Goal: Check status: Check status

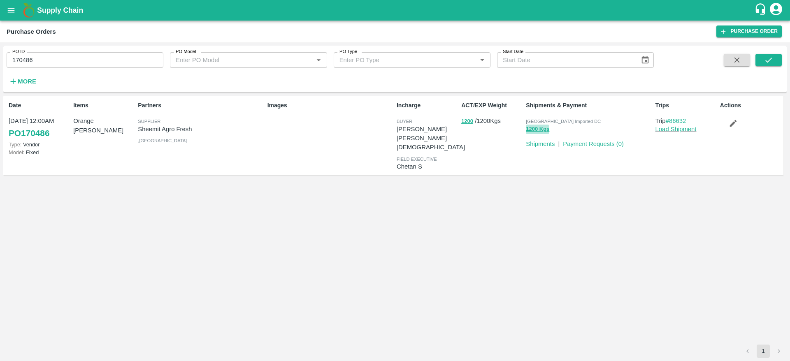
click at [548, 132] on button "1200 Kgs" at bounding box center [537, 129] width 23 height 9
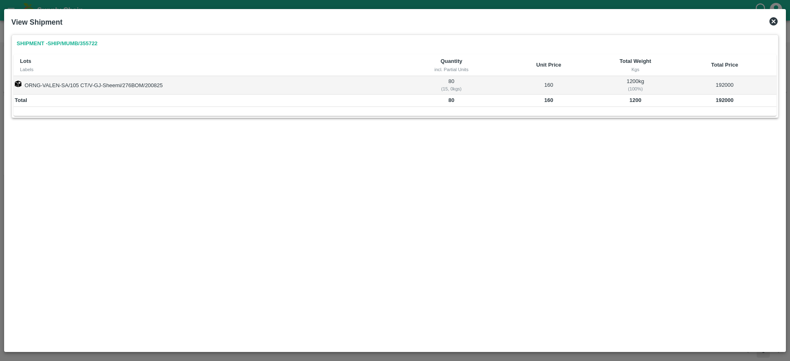
click at [771, 17] on icon at bounding box center [774, 21] width 10 height 10
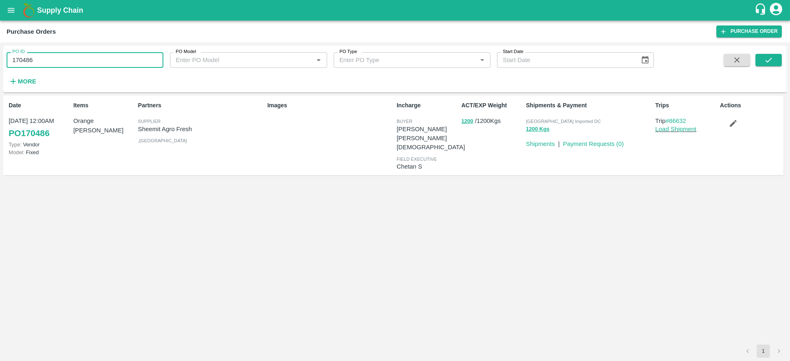
drag, startPoint x: 50, startPoint y: 55, endPoint x: 2, endPoint y: 60, distance: 48.4
click at [2, 60] on div "PO ID 170486 PO ID PO Model PO Model   * PO Type PO Type   * Start Date Start D…" at bounding box center [395, 201] width 790 height 319
paste input "text"
type input "170641"
click at [776, 60] on button "submit" at bounding box center [769, 60] width 26 height 12
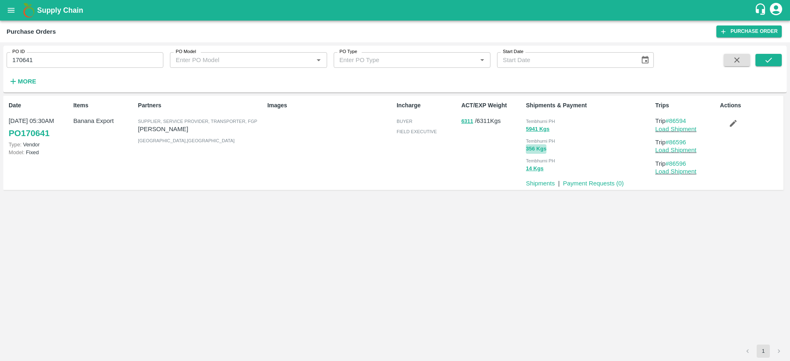
click at [537, 147] on button "356 Kgs" at bounding box center [536, 148] width 21 height 9
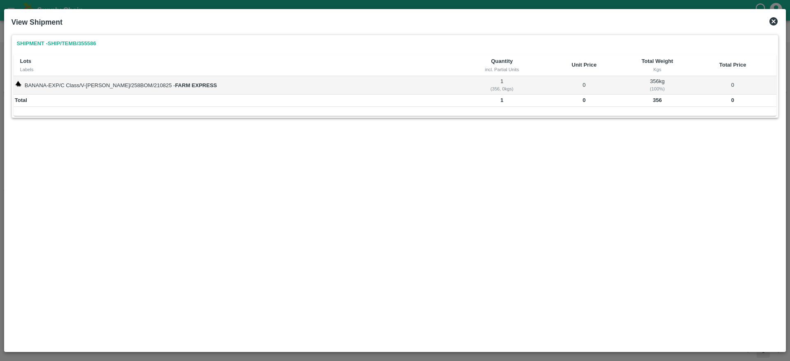
click at [777, 21] on icon at bounding box center [774, 21] width 8 height 8
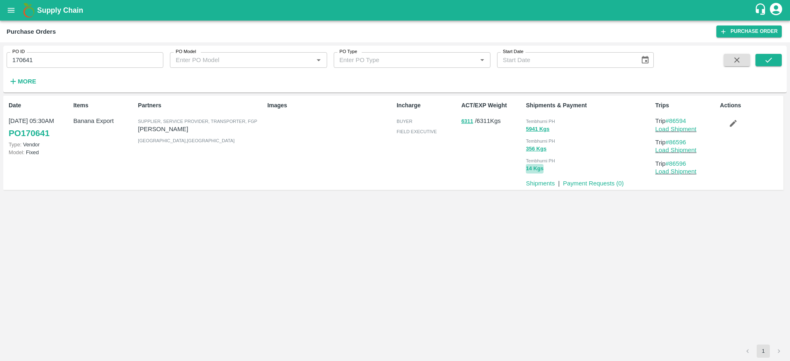
click at [536, 169] on button "14 Kgs" at bounding box center [535, 168] width 18 height 9
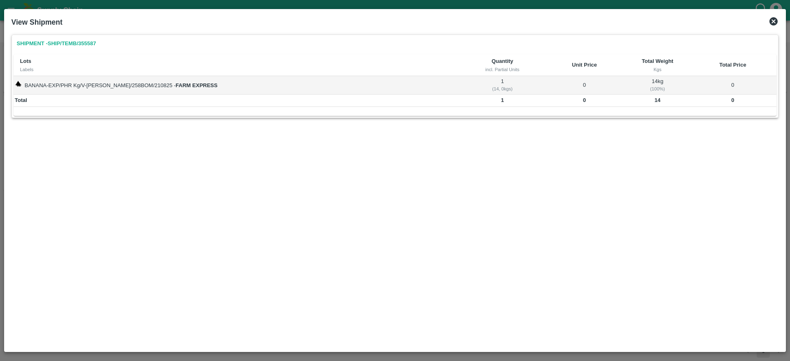
click at [773, 23] on icon at bounding box center [774, 21] width 8 height 8
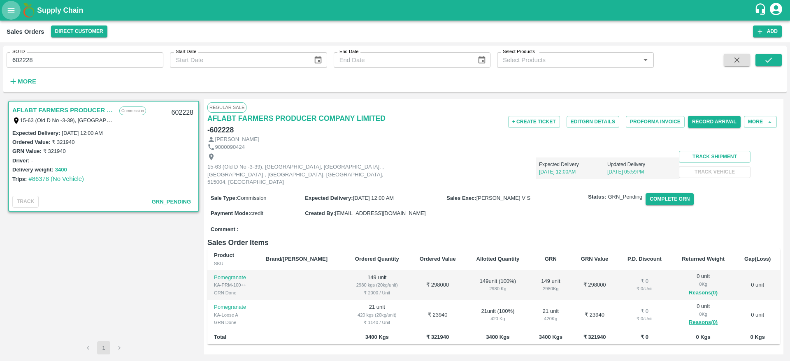
click at [14, 3] on button "open drawer" at bounding box center [11, 10] width 19 height 19
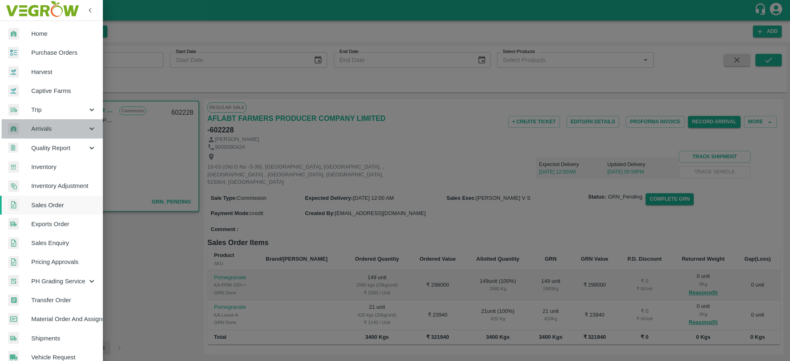
click at [64, 133] on span "Arrivals" at bounding box center [59, 128] width 56 height 9
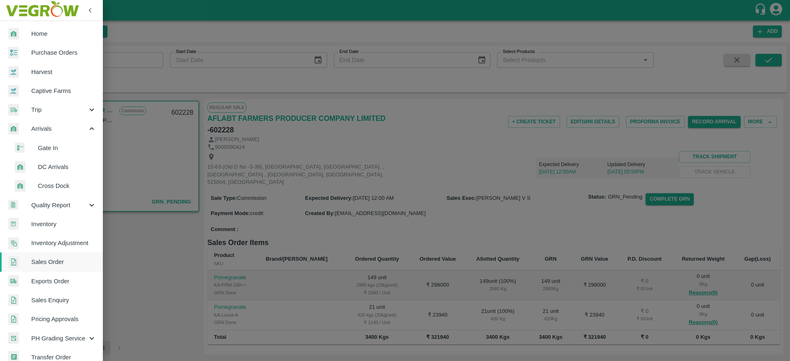
click at [66, 166] on span "DC Arrivals" at bounding box center [67, 167] width 58 height 9
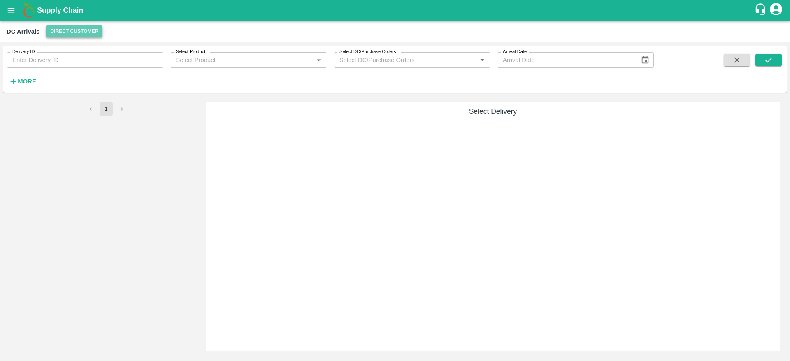
click at [81, 35] on button "Direct Customer" at bounding box center [74, 32] width 56 height 12
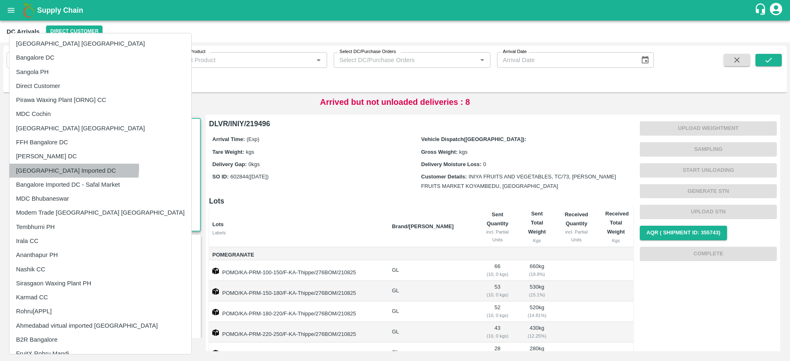
click at [68, 168] on li "[GEOGRAPHIC_DATA] Imported DC" at bounding box center [100, 171] width 182 height 14
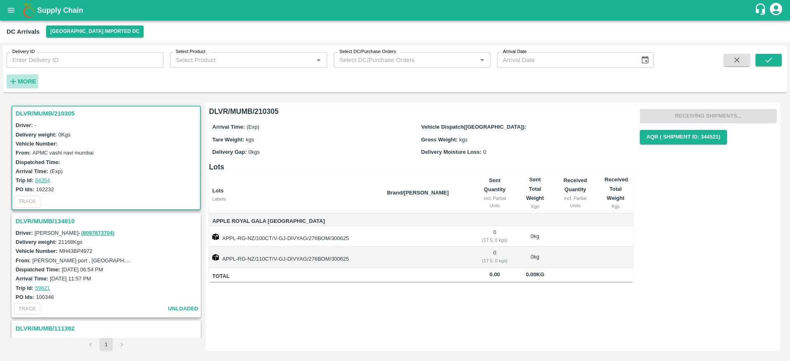
click at [25, 76] on h6 "More" at bounding box center [27, 81] width 19 height 11
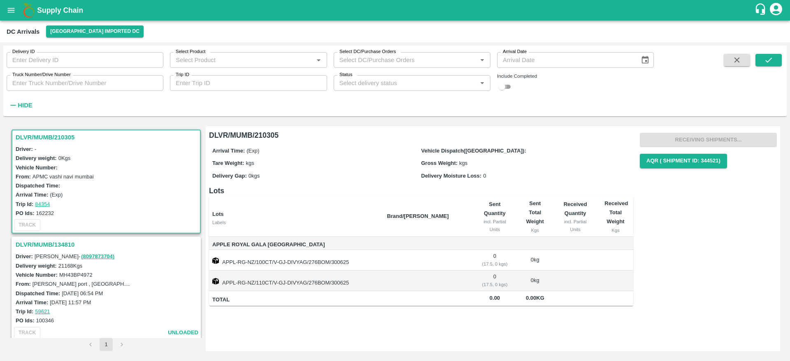
click at [502, 88] on input "checkbox" at bounding box center [502, 87] width 30 height 10
checkbox input "true"
click at [262, 79] on input "Trip ID" at bounding box center [248, 83] width 157 height 16
click at [767, 58] on icon "submit" at bounding box center [768, 60] width 9 height 9
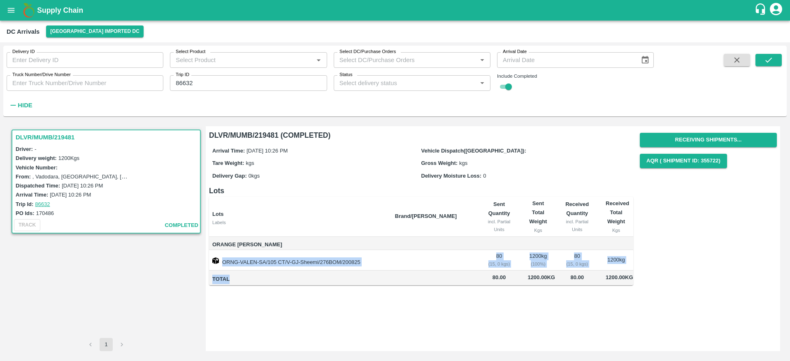
drag, startPoint x: 221, startPoint y: 264, endPoint x: 384, endPoint y: 271, distance: 163.2
click at [384, 271] on tbody "Orange Valencia SA ORNG-VALEN-SA/105 CT/V-GJ-Sheemi/276BOM/200825 80 ( 15, 0 kg…" at bounding box center [421, 261] width 424 height 49
click at [384, 271] on td "Total" at bounding box center [298, 278] width 179 height 15
drag, startPoint x: 221, startPoint y: 261, endPoint x: 365, endPoint y: 261, distance: 143.7
click at [365, 261] on td "ORNG-VALEN-SA/105 CT/V-GJ-Sheemi/276BOM/200825" at bounding box center [298, 260] width 179 height 21
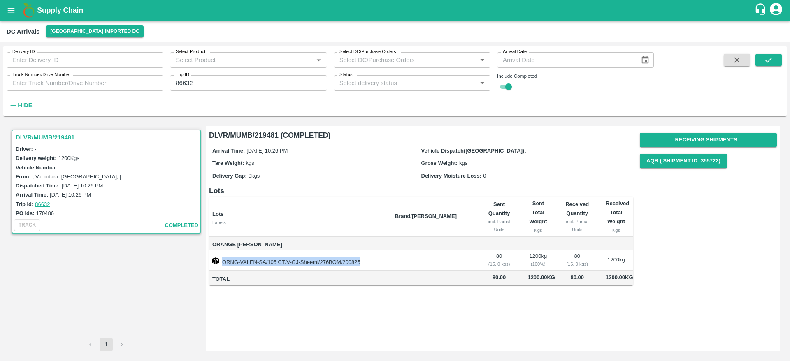
copy td "ORNG-VALEN-SA/105 CT/V-GJ-Sheemi/276BOM/200825"
click at [274, 125] on div "DLVR/MUMB/219481 Driver: - Delivery weight: 1200 Kgs Vehicle Number: From: , Va…" at bounding box center [395, 239] width 777 height 232
click at [104, 23] on div "DC Arrivals Mumbai Imported DC" at bounding box center [395, 32] width 790 height 22
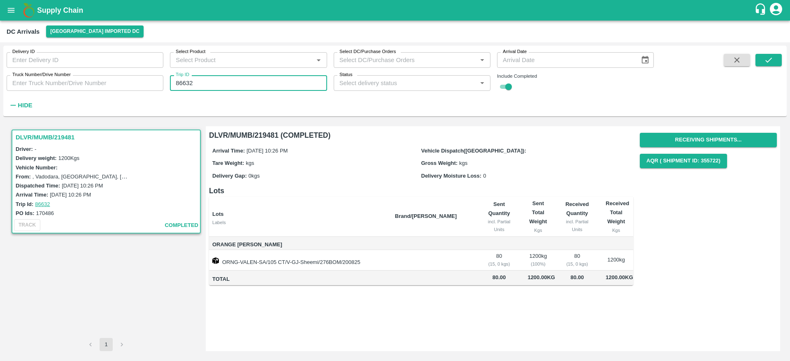
drag, startPoint x: 201, startPoint y: 80, endPoint x: 154, endPoint y: 87, distance: 47.9
click at [154, 87] on div "Delivery ID Delivery ID Select Product Select Product   * Select DC/Purchase Or…" at bounding box center [327, 79] width 654 height 67
type input "86632"
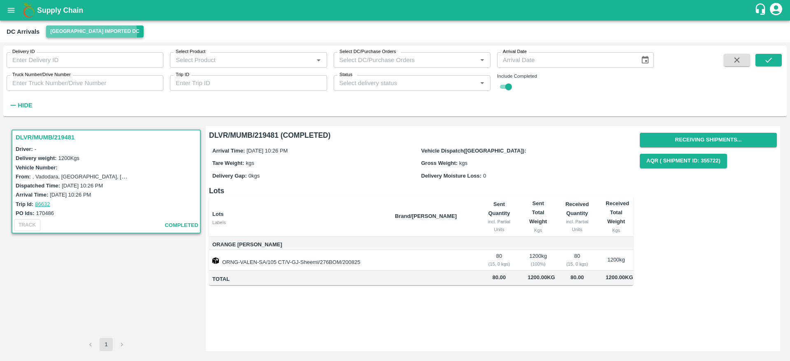
click at [91, 33] on button "[GEOGRAPHIC_DATA] Imported DC" at bounding box center [95, 32] width 98 height 12
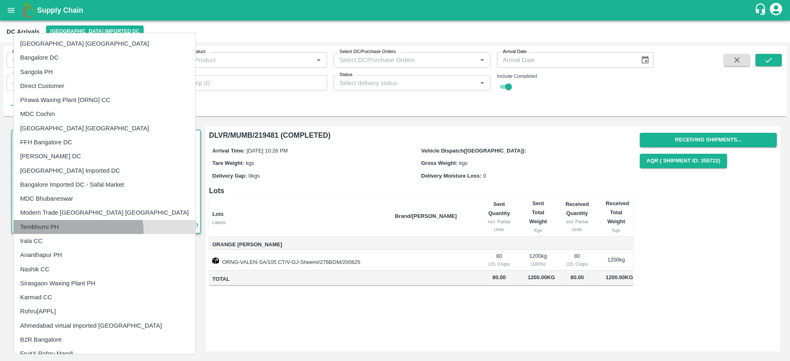
click at [78, 232] on li "Tembhurni PH" at bounding box center [105, 227] width 182 height 14
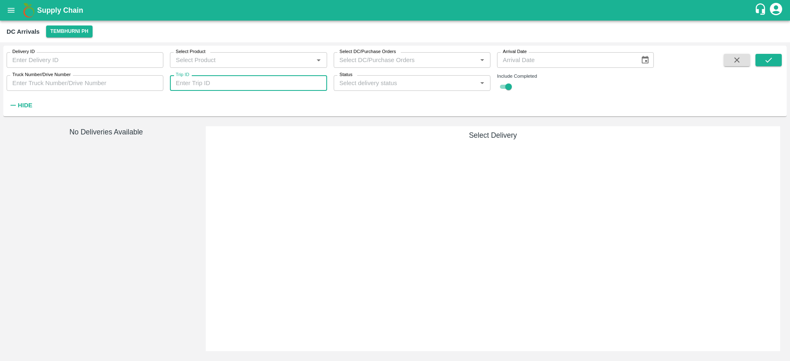
click at [245, 79] on input "Trip ID" at bounding box center [248, 83] width 157 height 16
type input "86596"
click at [761, 62] on button "submit" at bounding box center [769, 60] width 26 height 12
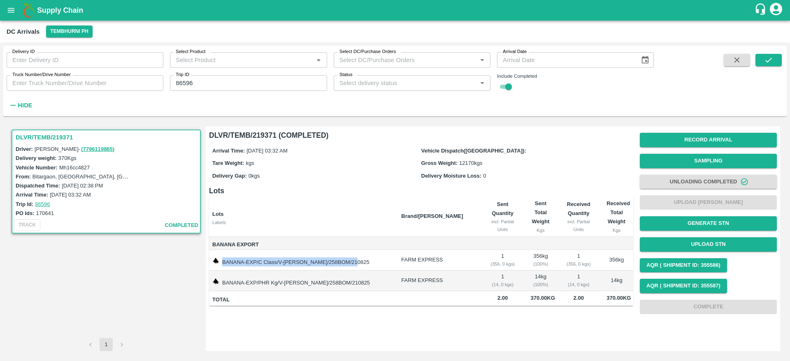
drag, startPoint x: 219, startPoint y: 262, endPoint x: 355, endPoint y: 266, distance: 135.9
click at [355, 266] on td "BANANA-EXP/C Class/V-[PERSON_NAME]/258BOM/210825" at bounding box center [302, 260] width 186 height 21
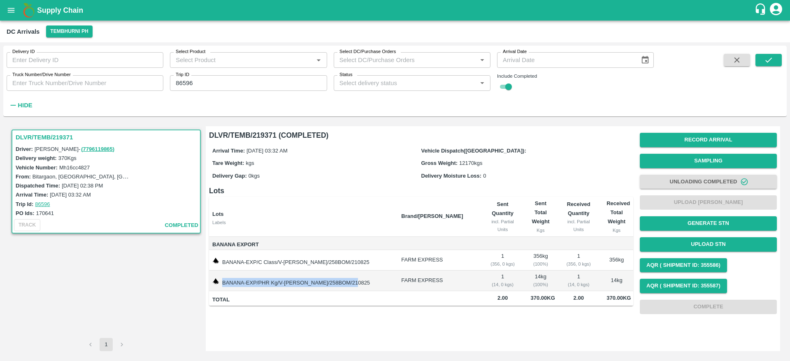
drag, startPoint x: 223, startPoint y: 281, endPoint x: 371, endPoint y: 282, distance: 148.6
click at [371, 282] on td "BANANA-EXP/PHR Kg/V-[PERSON_NAME]/258BOM/210825" at bounding box center [302, 281] width 186 height 21
copy td "BANANA-EXP/PHR Kg/V-[PERSON_NAME]/258BOM/210825"
drag, startPoint x: 253, startPoint y: 134, endPoint x: 282, endPoint y: 134, distance: 28.8
click at [282, 134] on h6 "DLVR/TEMB/219371 (COMPLETED)" at bounding box center [421, 136] width 424 height 12
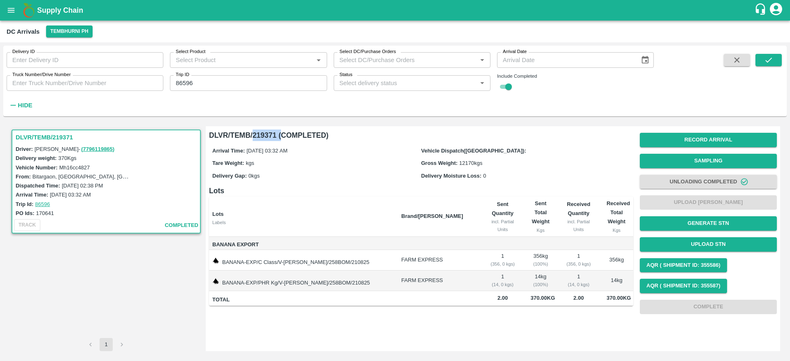
copy h6 "219371 ("
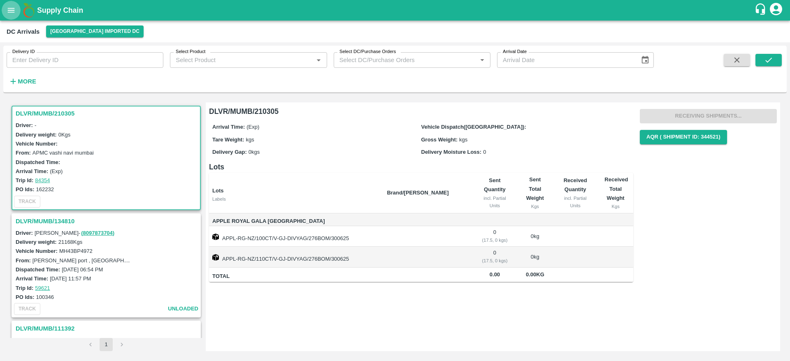
click at [10, 8] on icon "open drawer" at bounding box center [11, 10] width 7 height 5
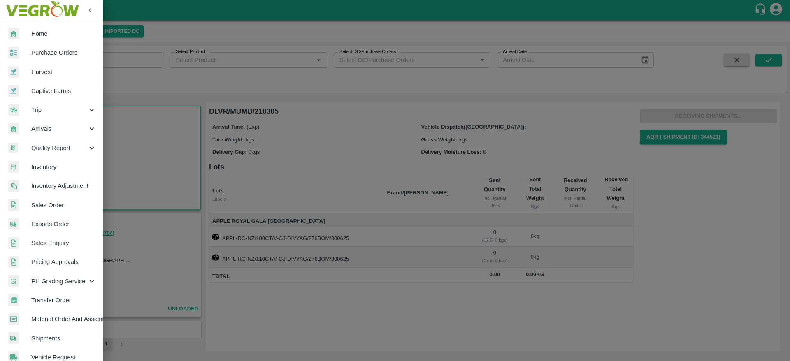
click at [63, 168] on span "Inventory" at bounding box center [63, 167] width 65 height 9
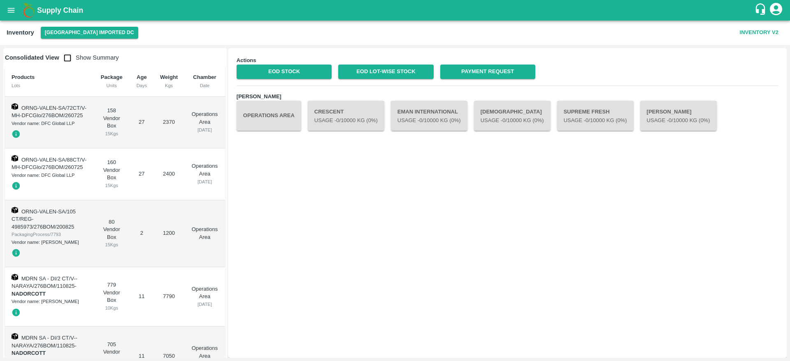
click at [287, 129] on button "Operations Area" at bounding box center [269, 116] width 65 height 30
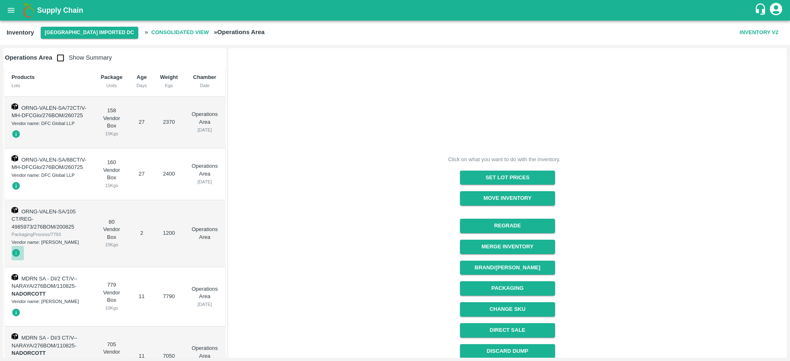
click at [16, 258] on icon "button" at bounding box center [16, 253] width 9 height 9
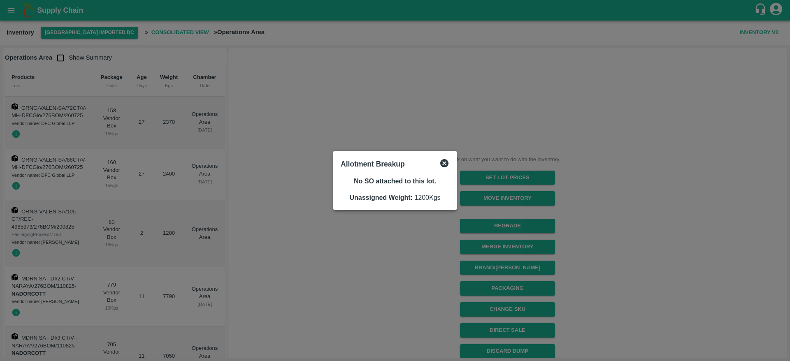
click at [283, 270] on div at bounding box center [395, 180] width 790 height 361
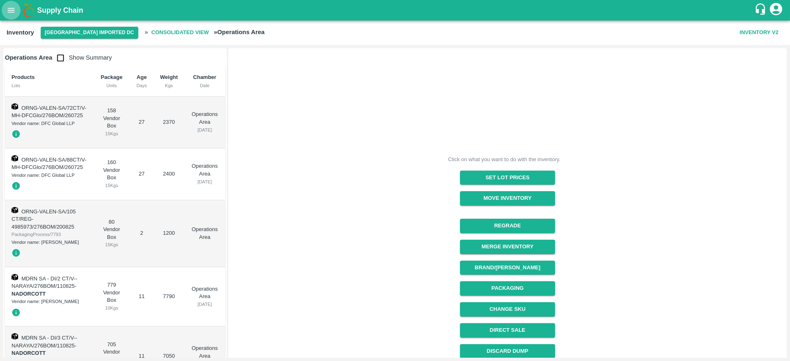
click at [10, 15] on button "open drawer" at bounding box center [11, 10] width 19 height 19
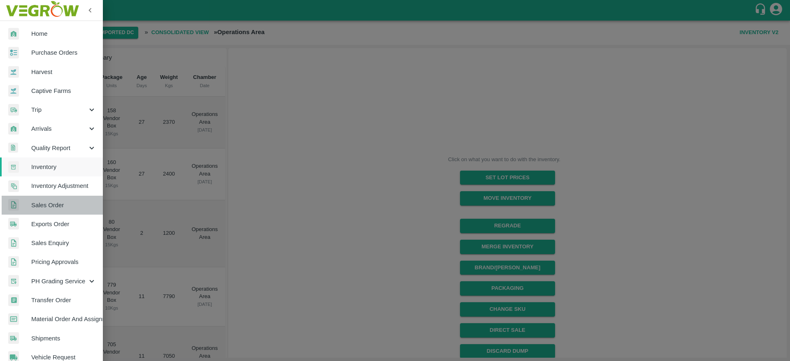
click at [54, 205] on span "Sales Order" at bounding box center [63, 205] width 65 height 9
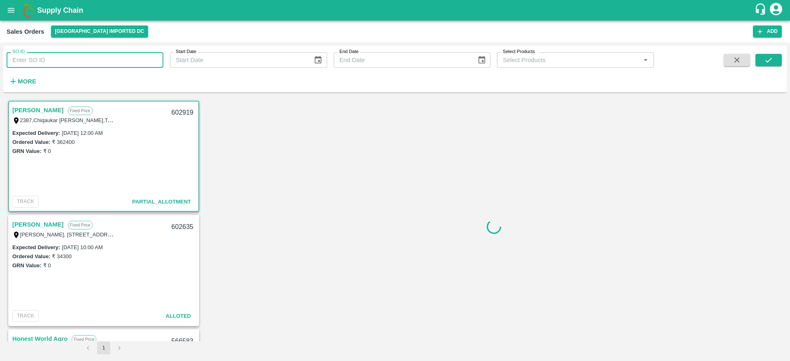
click at [105, 62] on input "SO ID" at bounding box center [85, 60] width 157 height 16
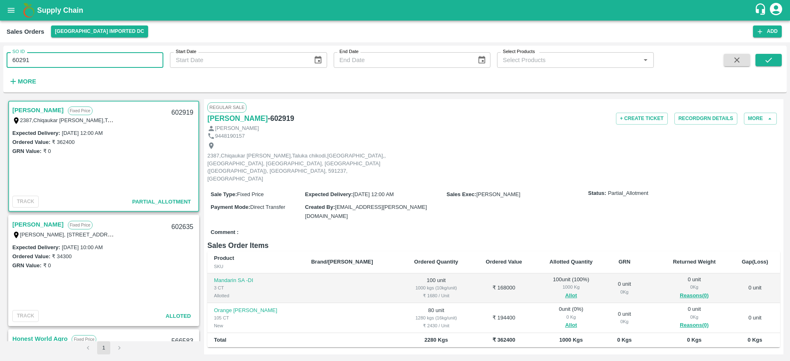
type input "60291"
click at [44, 100] on div "Arshad Alam Bagwan Fixed Price 2387,Chiqaukar Galli,Taluka chikodi,Nippani,, Di…" at bounding box center [104, 220] width 194 height 242
click at [43, 110] on link "Arshad Alam Bagwan" at bounding box center [37, 110] width 51 height 11
click at [565, 321] on button "Allot" at bounding box center [571, 325] width 12 height 9
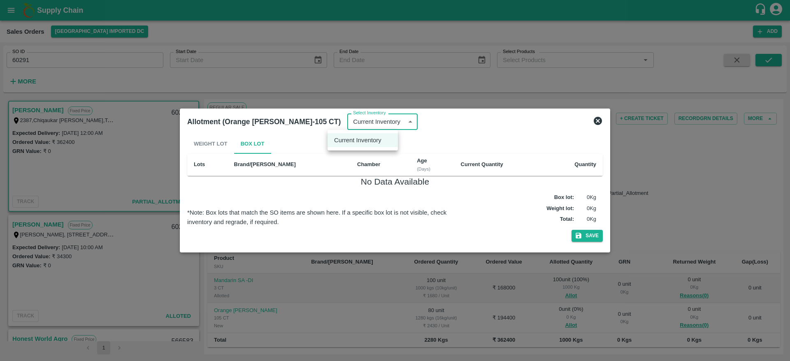
click at [394, 126] on body "Supply Chain Sales Orders Mumbai Imported DC Add SO ID 60291 SO ID Start Date S…" at bounding box center [395, 180] width 790 height 361
click at [381, 135] on li "Current Inventory" at bounding box center [363, 140] width 70 height 14
click at [194, 135] on div "Weight Lot Box Lot" at bounding box center [395, 144] width 416 height 20
click at [484, 73] on div at bounding box center [395, 180] width 790 height 361
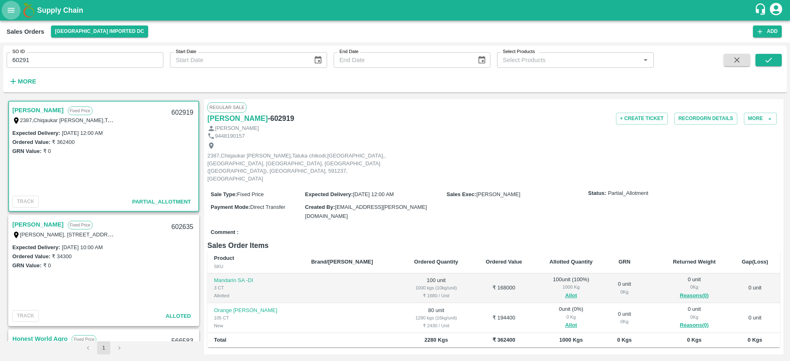
click at [6, 7] on button "open drawer" at bounding box center [11, 10] width 19 height 19
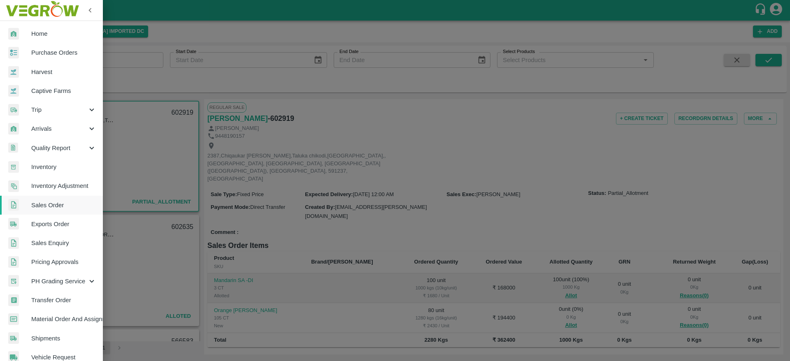
click at [231, 70] on div at bounding box center [395, 180] width 790 height 361
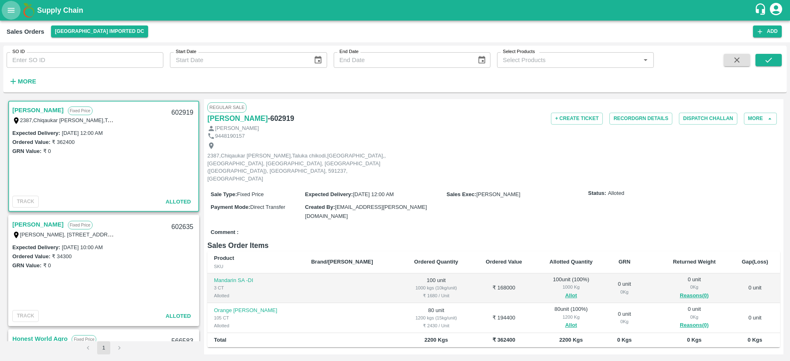
click at [16, 9] on button "open drawer" at bounding box center [11, 10] width 19 height 19
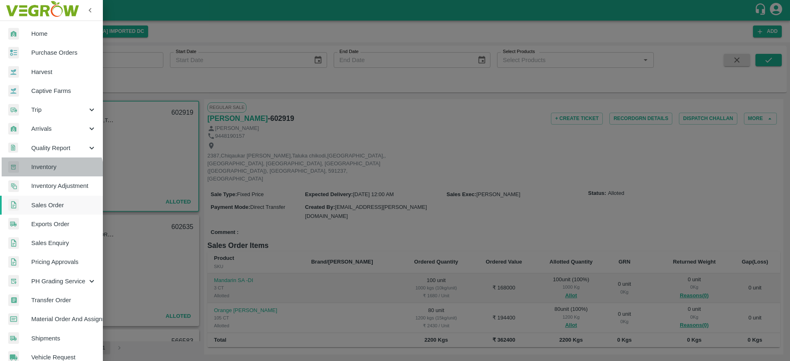
click at [50, 174] on link "Inventory" at bounding box center [51, 167] width 103 height 19
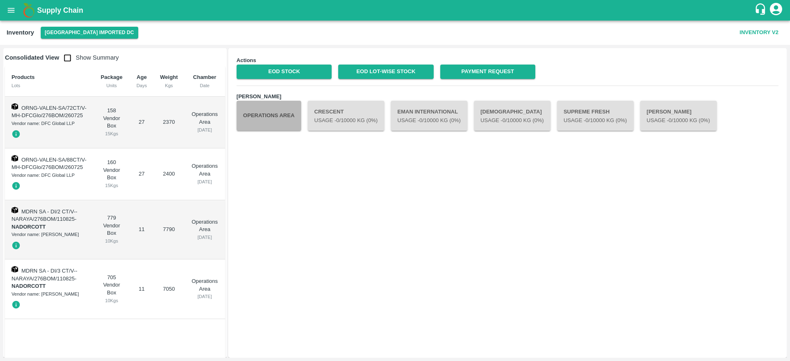
click at [275, 109] on button "Operations Area" at bounding box center [269, 116] width 65 height 30
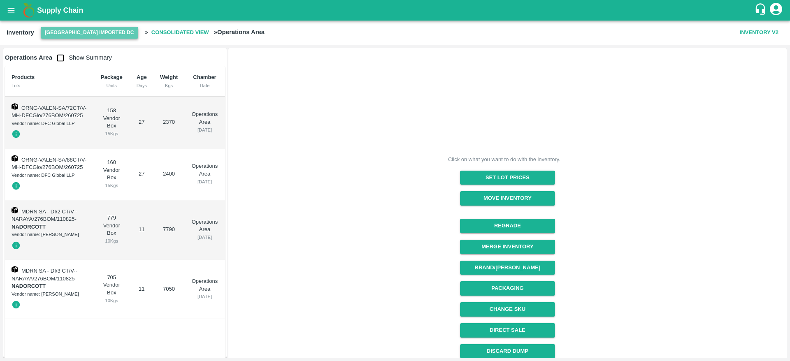
click at [95, 34] on button "[GEOGRAPHIC_DATA] Imported DC" at bounding box center [90, 33] width 98 height 12
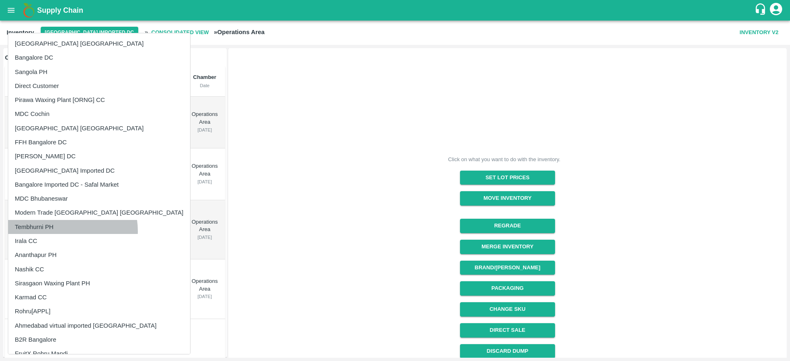
click at [60, 231] on li "Tembhurni PH" at bounding box center [99, 227] width 182 height 14
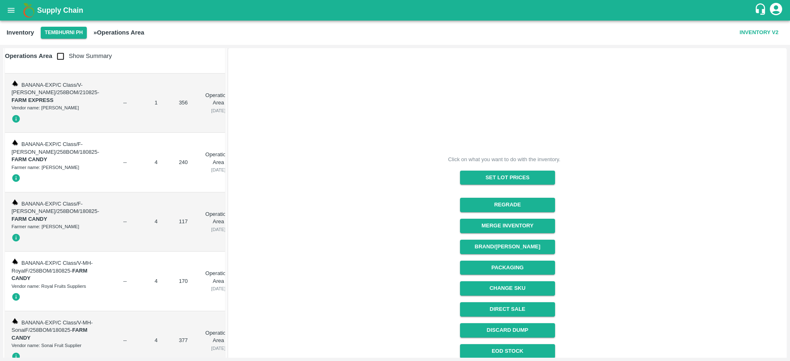
scroll to position [5425, 0]
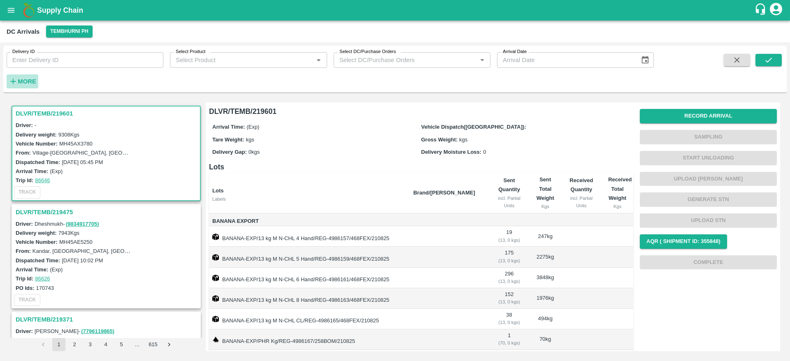
click at [27, 83] on strong "More" at bounding box center [27, 81] width 19 height 7
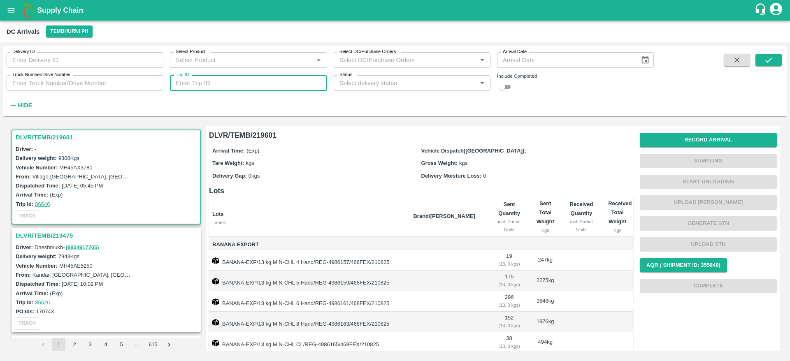
click at [247, 86] on input "Trip ID" at bounding box center [248, 83] width 157 height 16
type input "86596"
click at [766, 59] on icon "submit" at bounding box center [768, 60] width 9 height 9
